Goal: Task Accomplishment & Management: Use online tool/utility

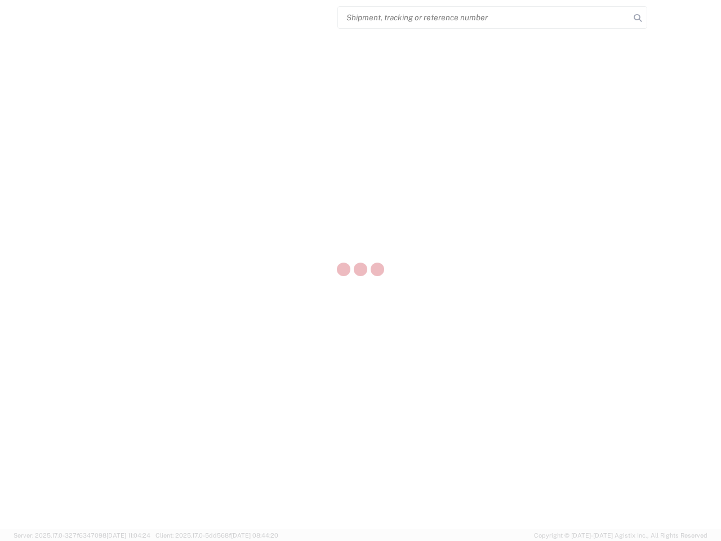
select select "US"
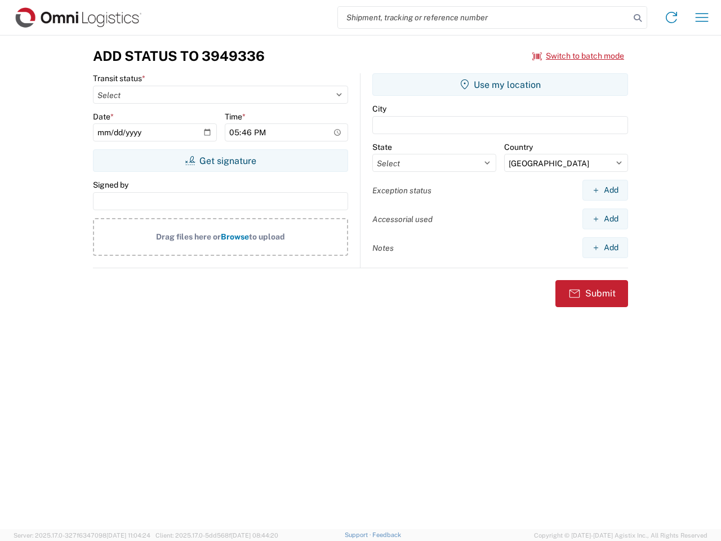
click at [484, 17] on input "search" at bounding box center [484, 17] width 292 height 21
click at [638, 18] on icon at bounding box center [638, 18] width 16 height 16
click at [672, 17] on icon at bounding box center [672, 17] width 18 height 18
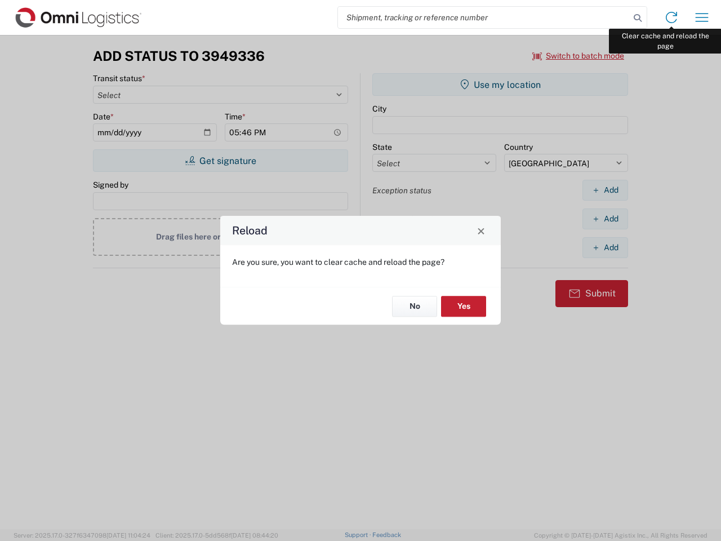
click at [702, 17] on div "Reload Are you sure, you want to clear cache and reload the page? No Yes" at bounding box center [360, 270] width 721 height 541
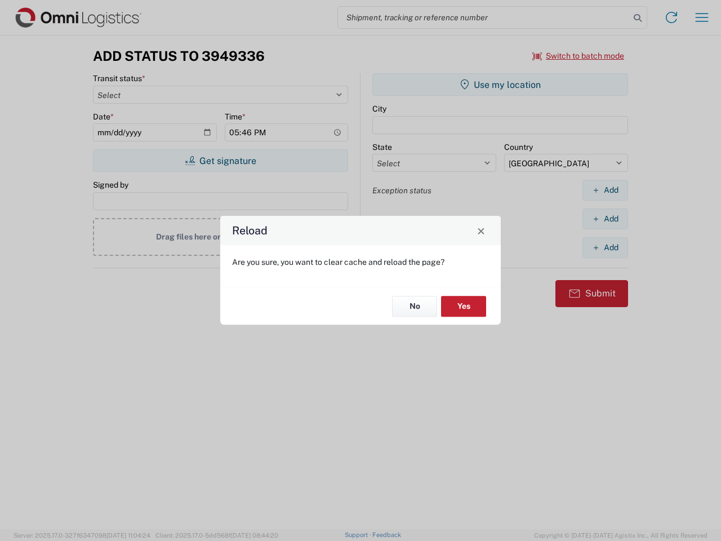
click at [579, 56] on div "Reload Are you sure, you want to clear cache and reload the page? No Yes" at bounding box center [360, 270] width 721 height 541
click at [220, 161] on div "Reload Are you sure, you want to clear cache and reload the page? No Yes" at bounding box center [360, 270] width 721 height 541
click at [500, 85] on div "Reload Are you sure, you want to clear cache and reload the page? No Yes" at bounding box center [360, 270] width 721 height 541
click at [605, 190] on div "Reload Are you sure, you want to clear cache and reload the page? No Yes" at bounding box center [360, 270] width 721 height 541
click at [605, 219] on div "Reload Are you sure, you want to clear cache and reload the page? No Yes" at bounding box center [360, 270] width 721 height 541
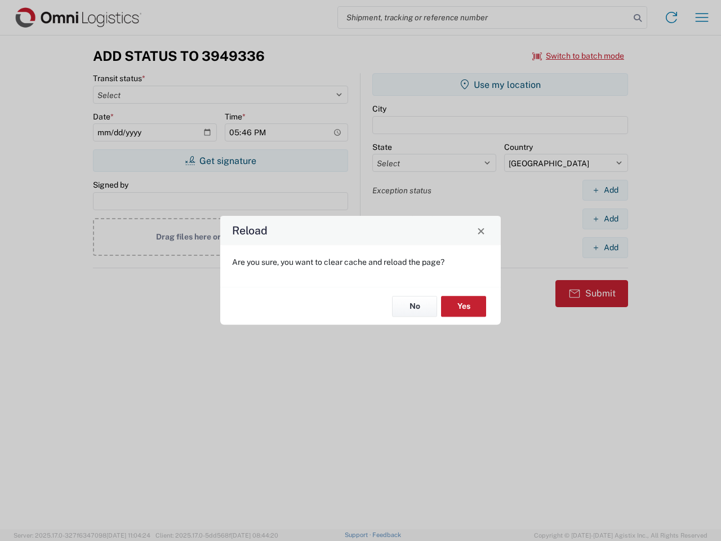
click at [605, 247] on div "Reload Are you sure, you want to clear cache and reload the page? No Yes" at bounding box center [360, 270] width 721 height 541
